Goal: Check status: Check status

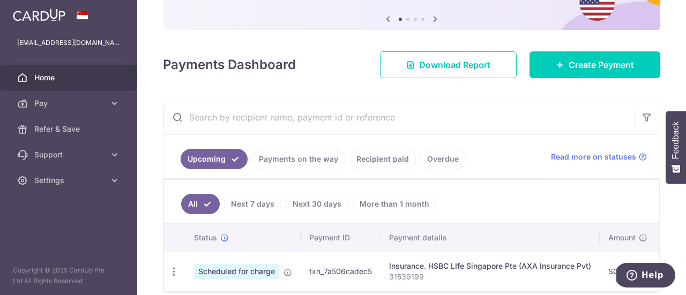
click at [408, 276] on p "31539199" at bounding box center [490, 277] width 202 height 11
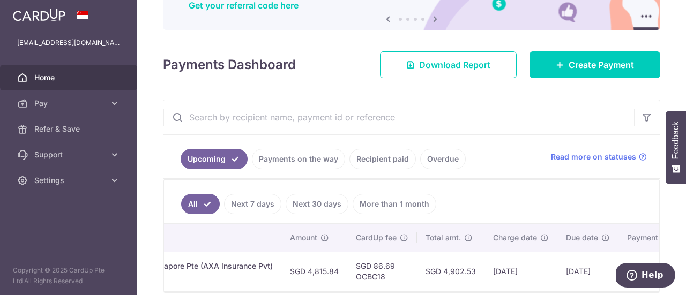
scroll to position [0, 359]
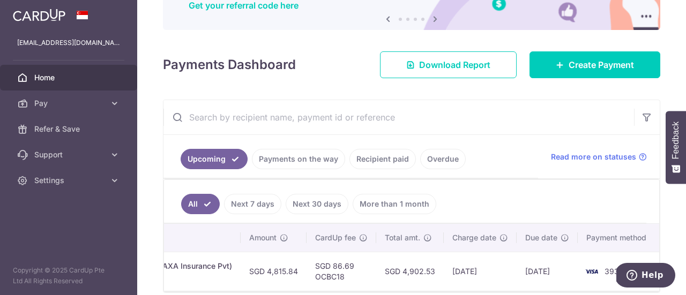
click at [245, 208] on link "Next 7 days" at bounding box center [252, 204] width 57 height 20
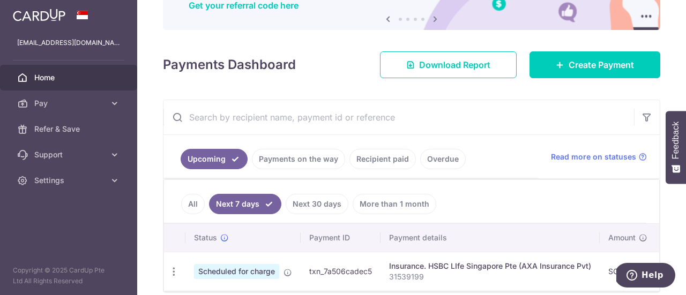
click at [207, 201] on li "Next 7 days" at bounding box center [243, 204] width 77 height 20
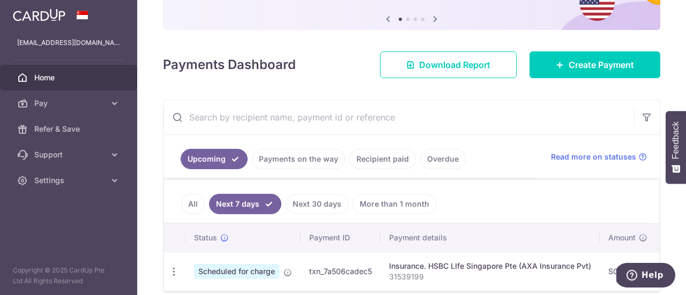
click at [191, 201] on link "All" at bounding box center [193, 204] width 24 height 20
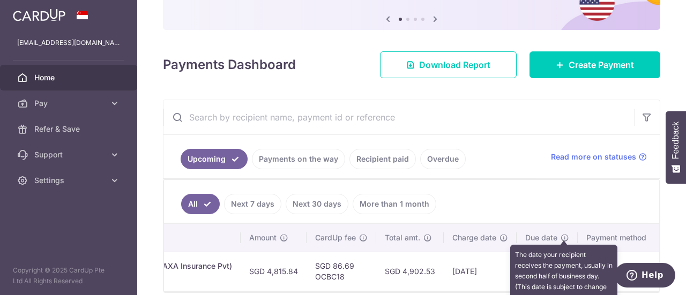
click at [561, 236] on icon at bounding box center [564, 238] width 9 height 9
